Goal: Task Accomplishment & Management: Use online tool/utility

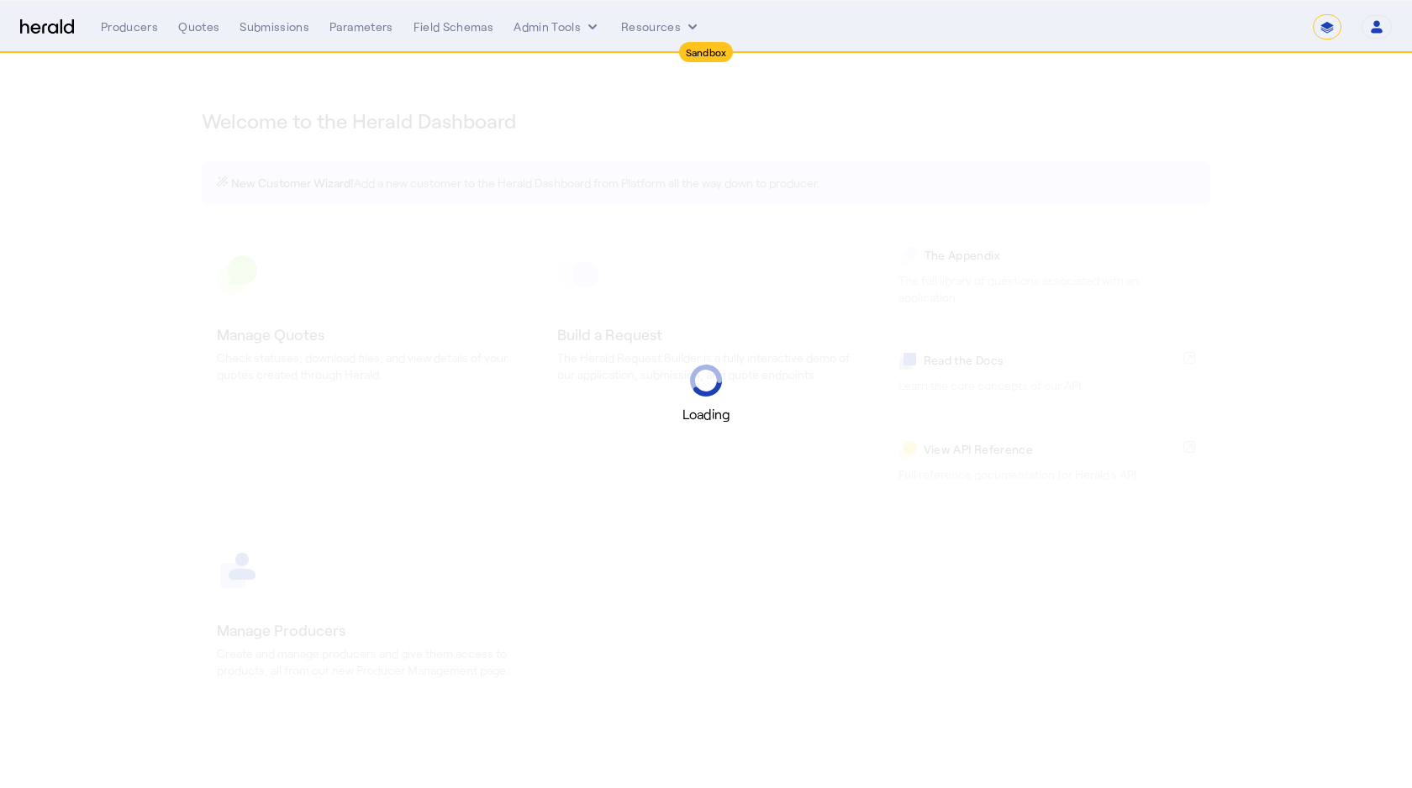
select select "*******"
select select "pfm_2v8p_herald_api"
click at [688, 122] on div "Loading" at bounding box center [706, 394] width 1412 height 788
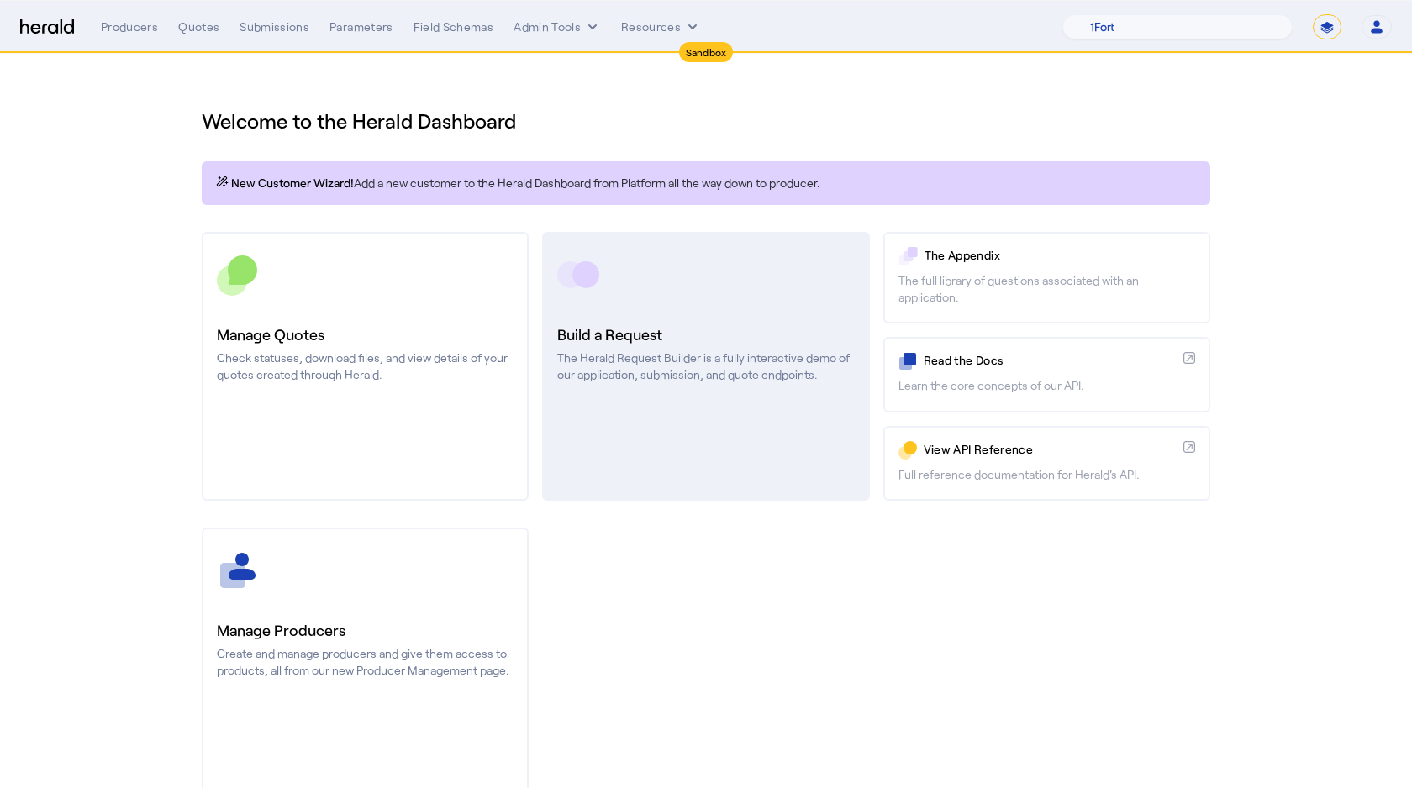
click at [621, 306] on link "Build a Request The Herald Request Builder is a fully interactive demo of our a…" at bounding box center [705, 366] width 327 height 269
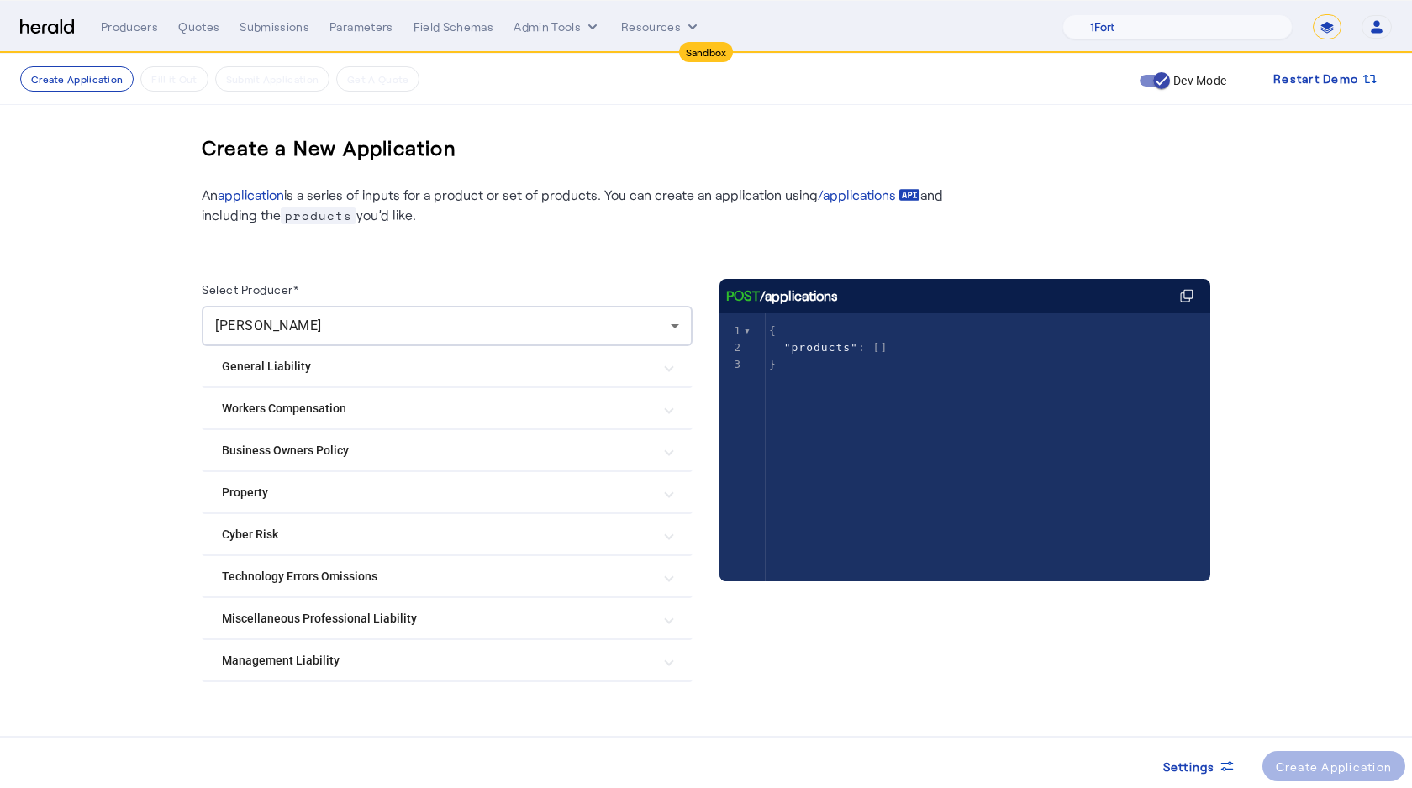
scroll to position [22, 0]
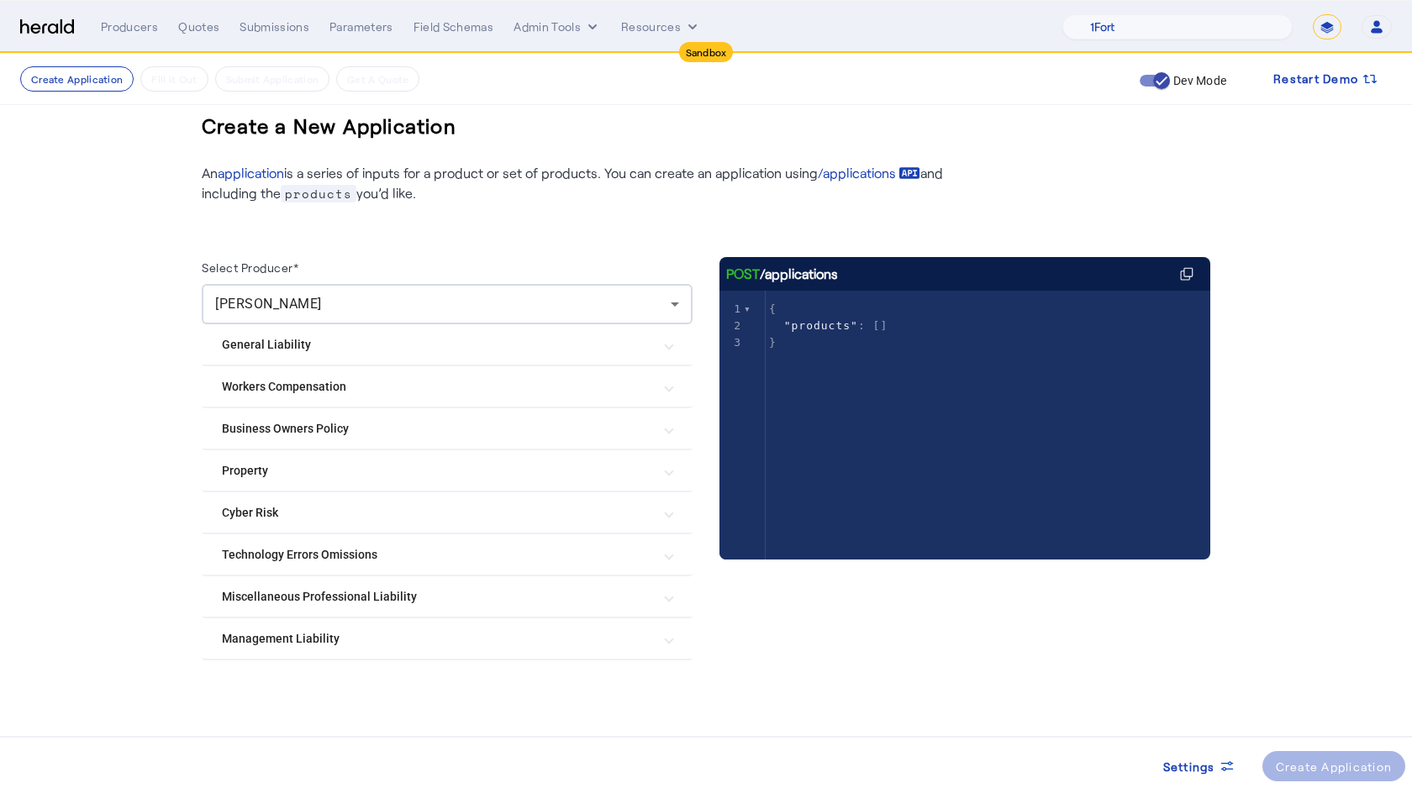
click at [314, 339] on Liability "General Liability" at bounding box center [437, 345] width 430 height 18
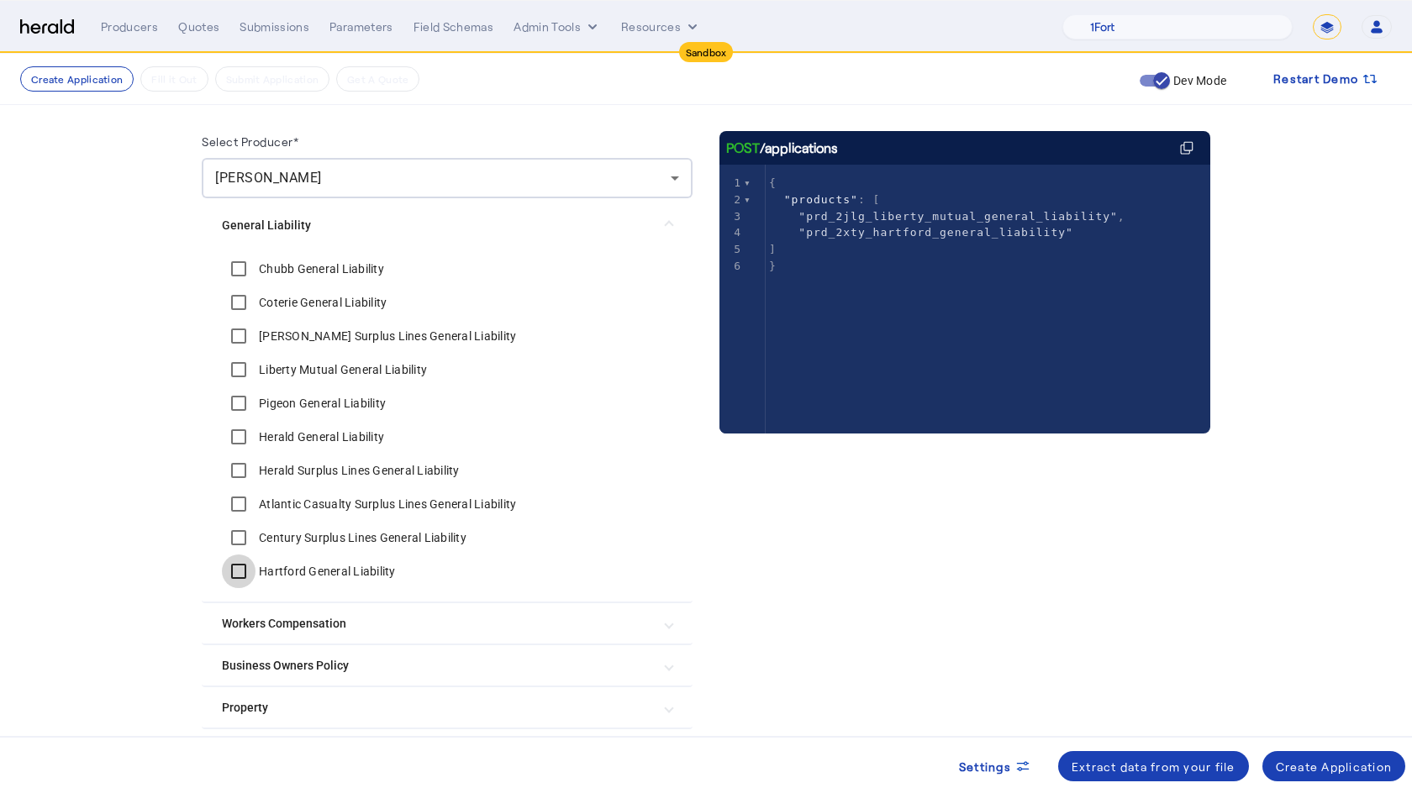
scroll to position [120, 0]
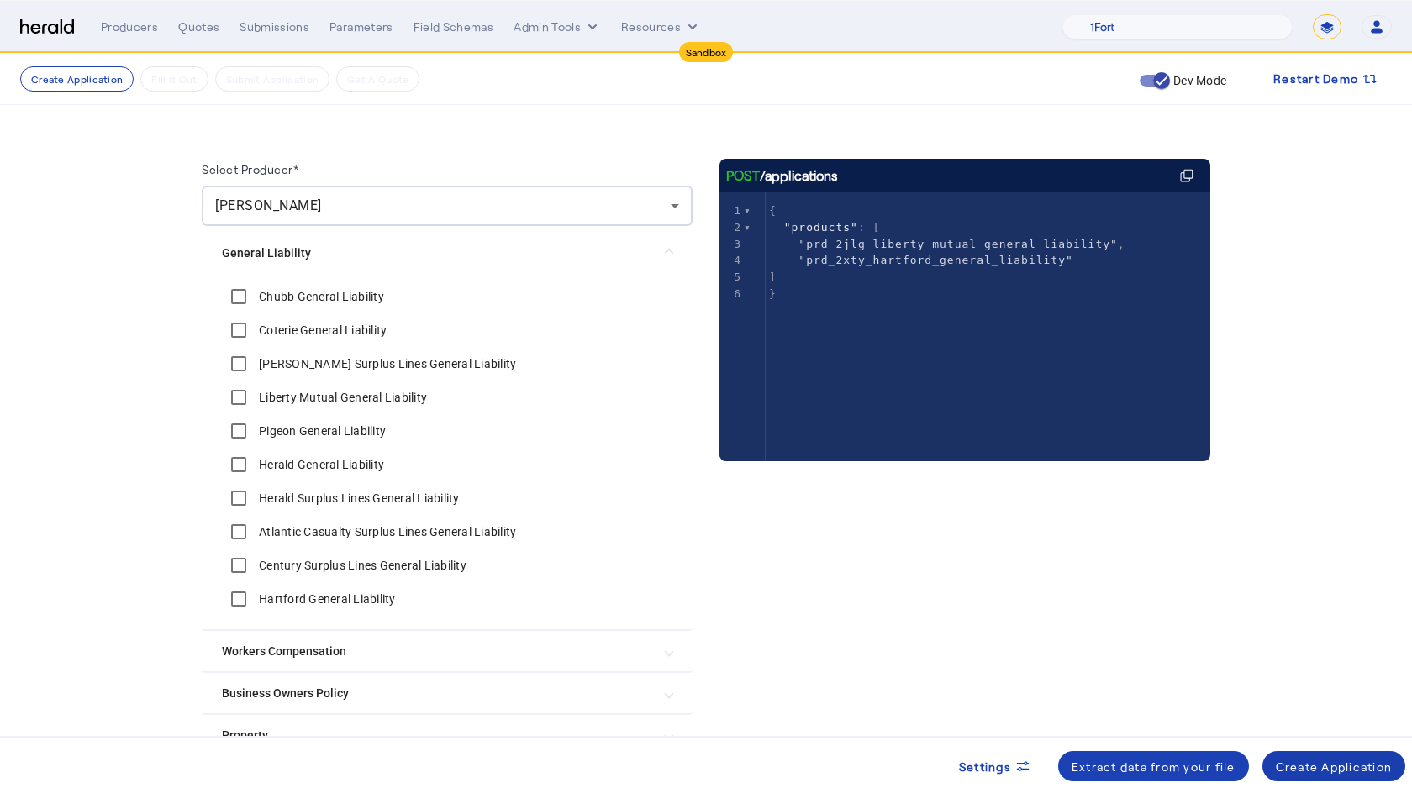
click at [1291, 760] on div "Create Application" at bounding box center [1333, 767] width 117 height 18
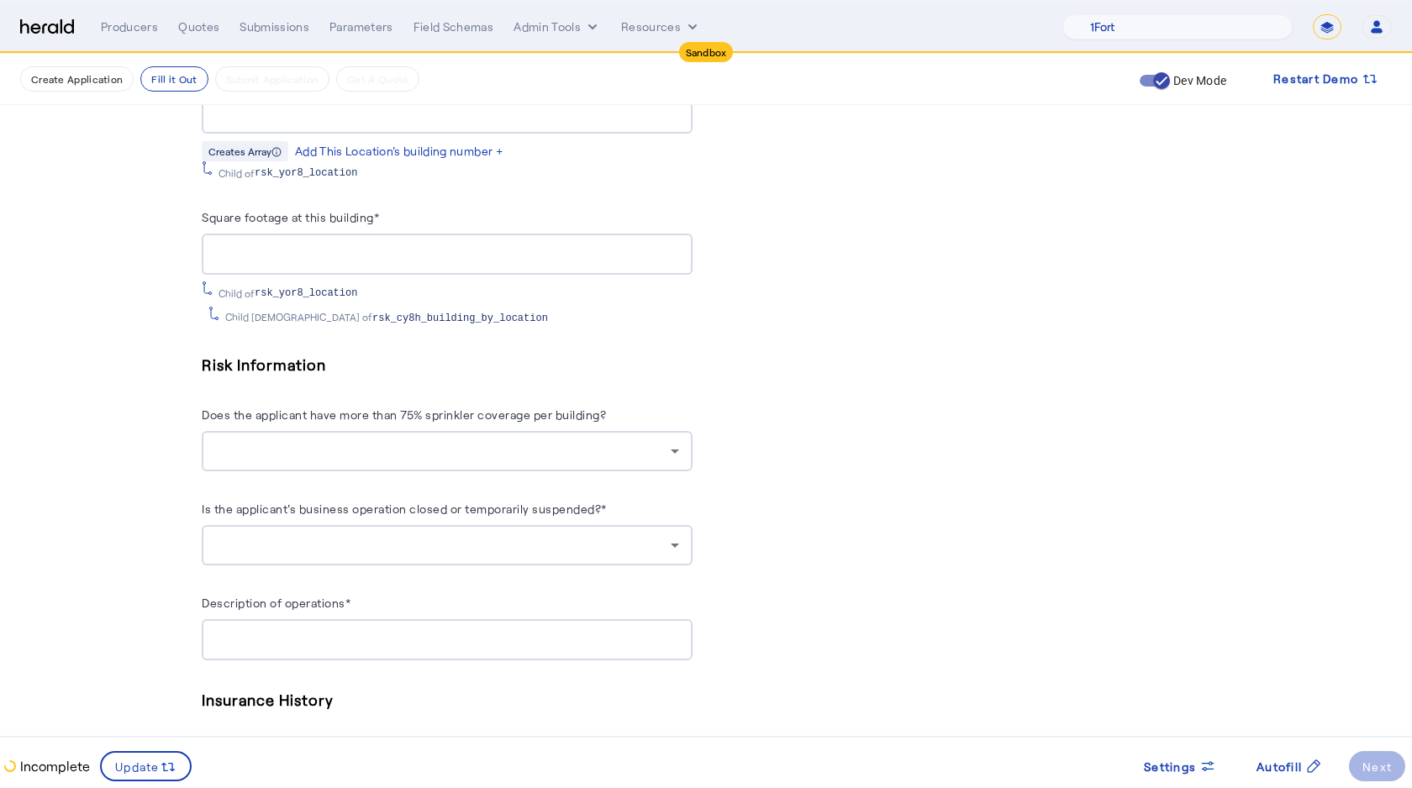
scroll to position [2408, 0]
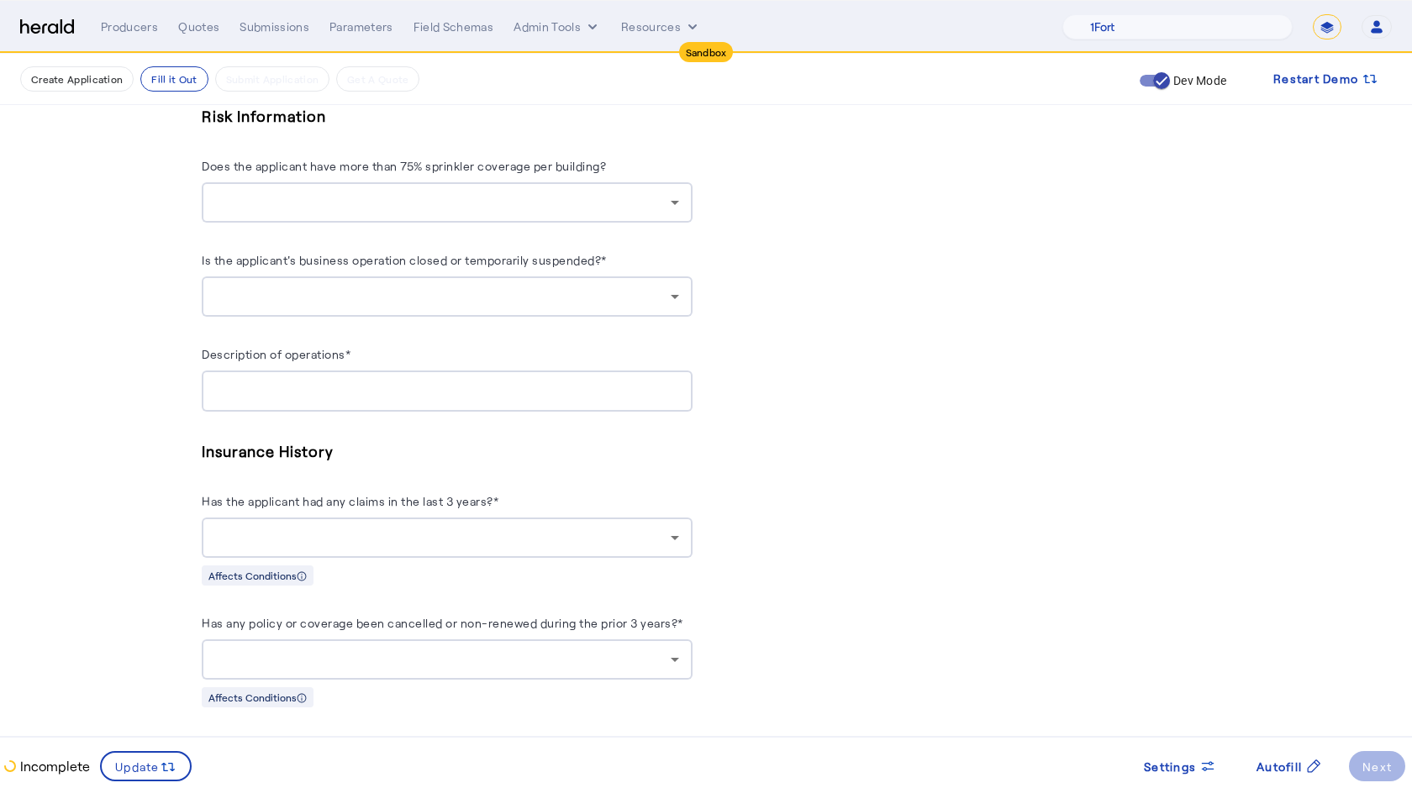
click at [578, 381] on input "Description of operations*" at bounding box center [447, 391] width 464 height 20
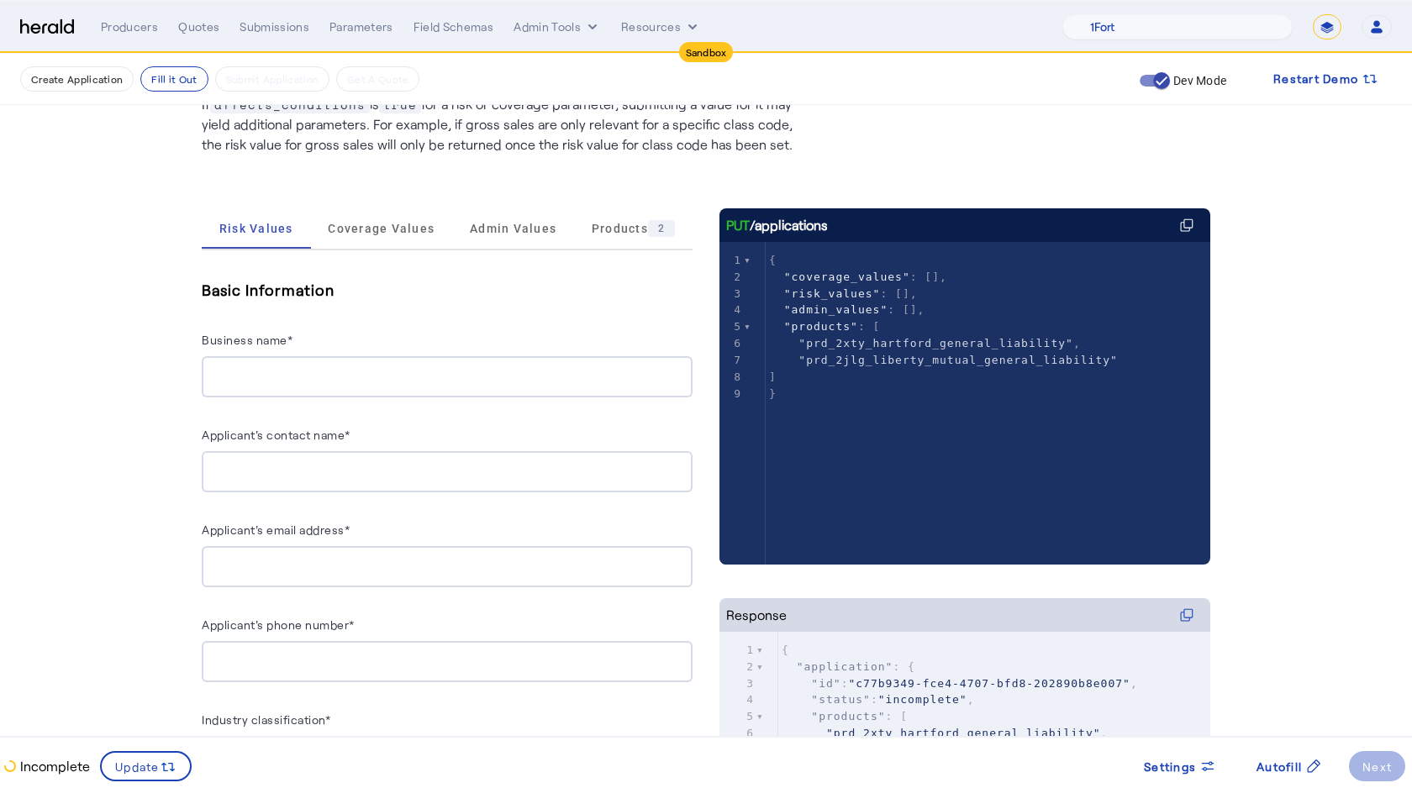
scroll to position [150, 0]
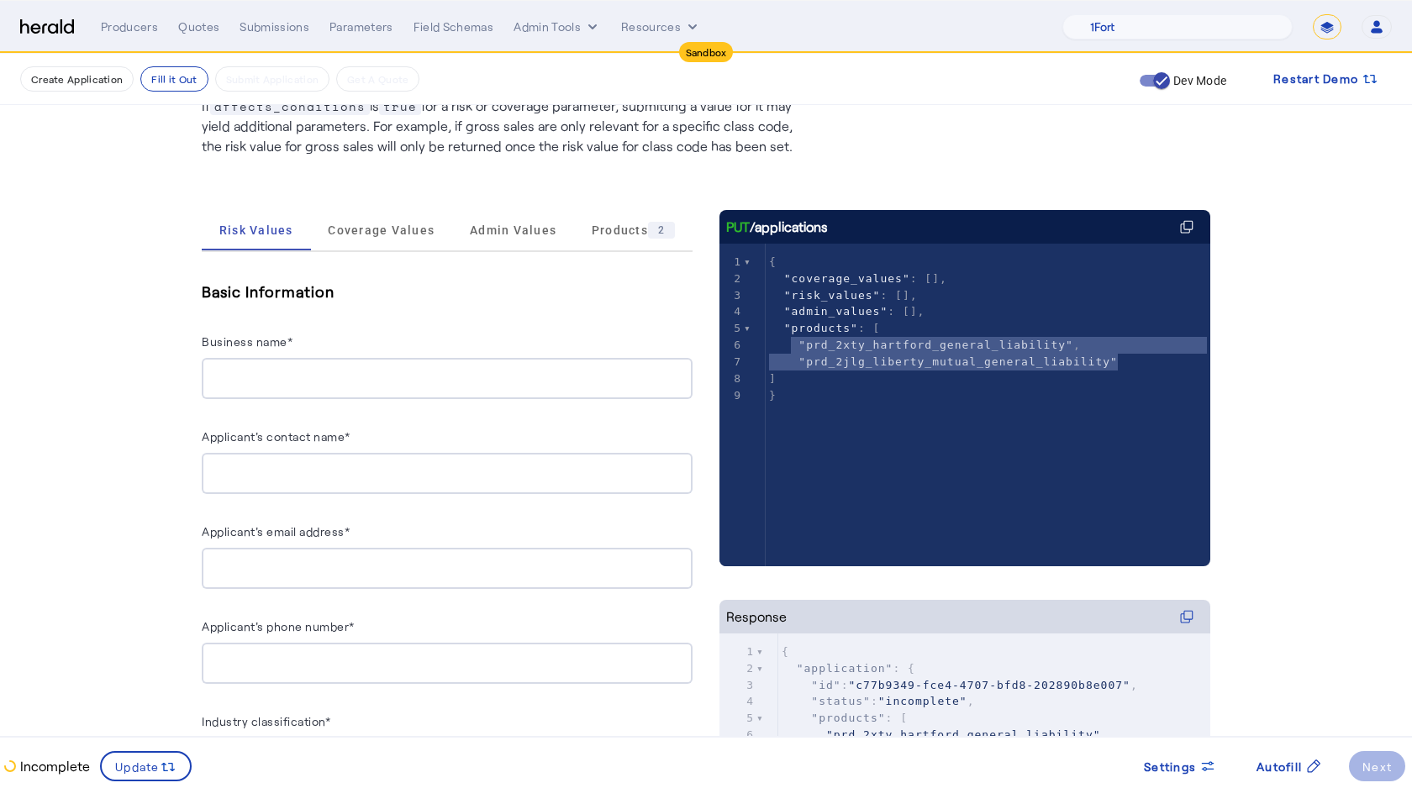
type textarea "**********"
drag, startPoint x: 1128, startPoint y: 365, endPoint x: 768, endPoint y: 344, distance: 361.1
click at [768, 344] on div "1 { 2 "coverage_values" : [], 3 "risk_values" : [], 4 "admin_values" : [], 5 "p…" at bounding box center [987, 329] width 444 height 150
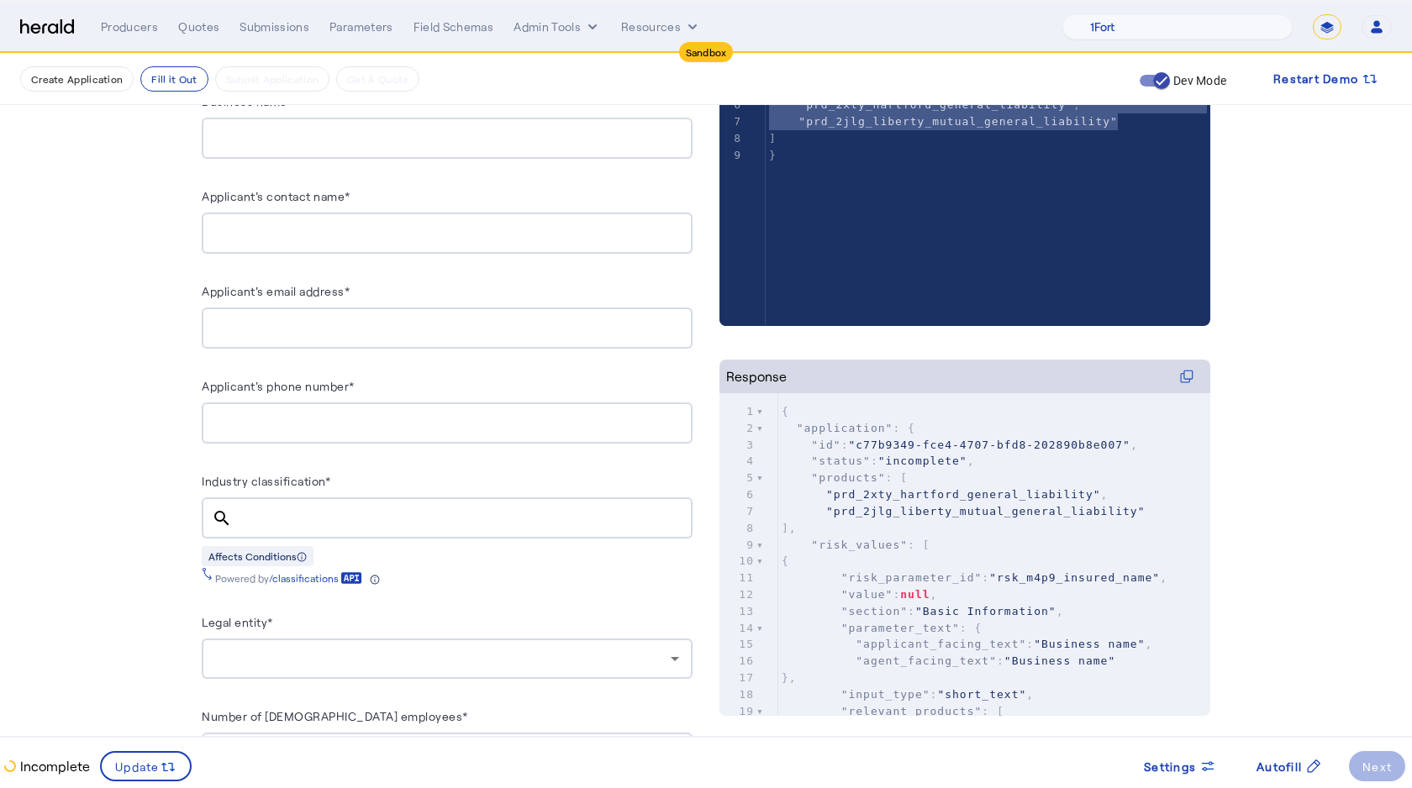
scroll to position [0, 0]
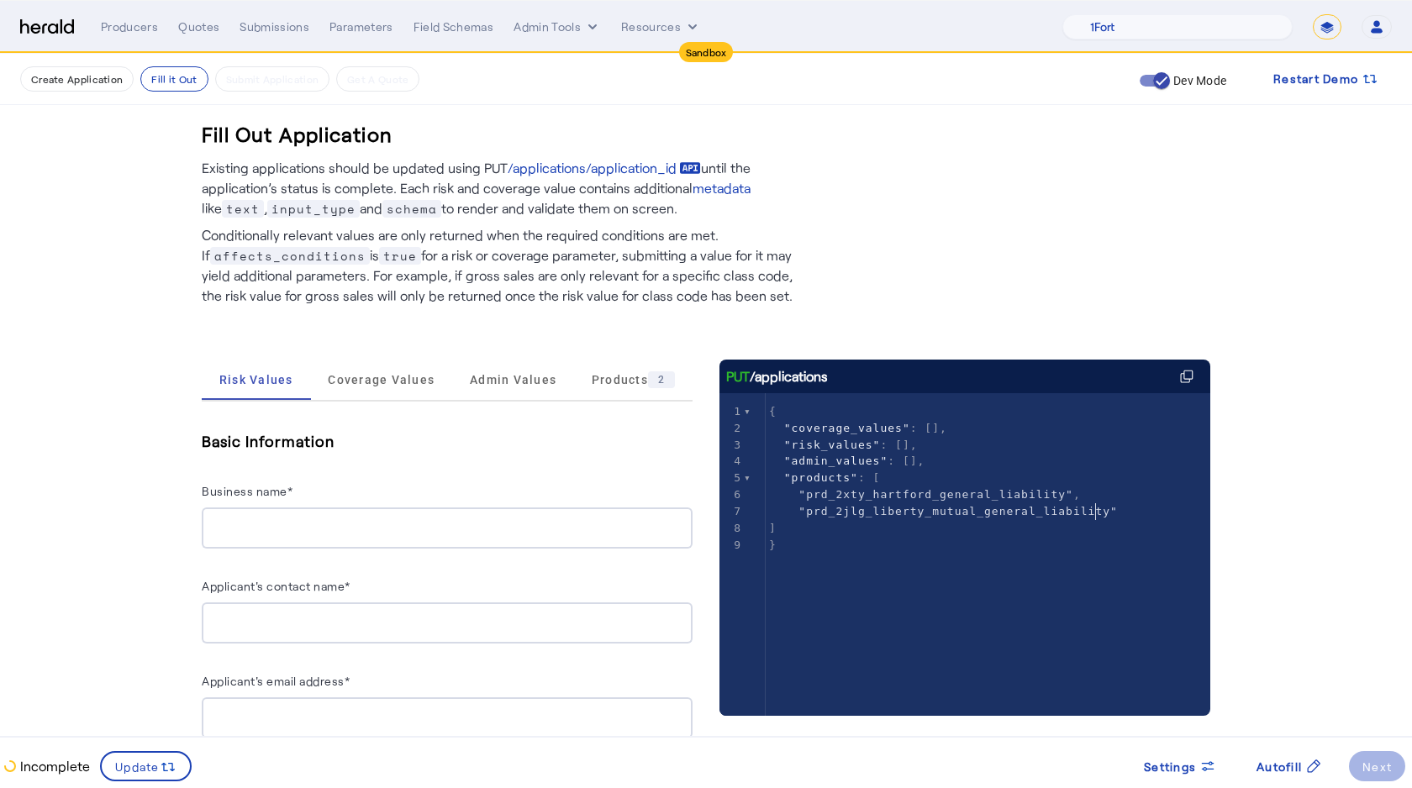
click at [1092, 513] on span ""prd_2jlg_liberty_mutual_general_liability"" at bounding box center [957, 511] width 319 height 13
type textarea "**********"
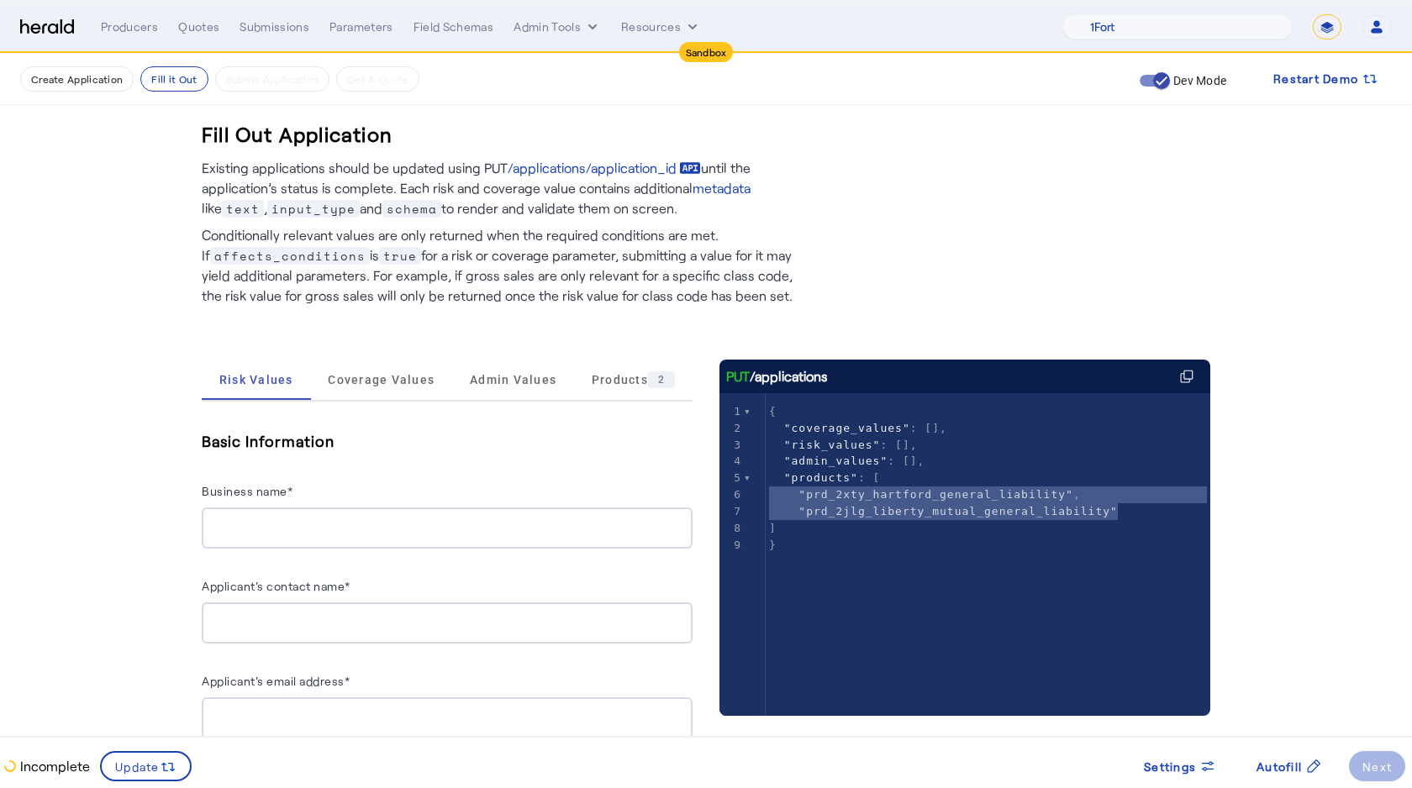
drag, startPoint x: 1137, startPoint y: 513, endPoint x: 728, endPoint y: 492, distance: 409.7
click at [765, 491] on div "1 { 2 "coverage_values" : [], 3 "risk_values" : [], 4 "admin_values" : [], 5 "p…" at bounding box center [987, 478] width 444 height 150
